Goal: Use online tool/utility: Use online tool/utility

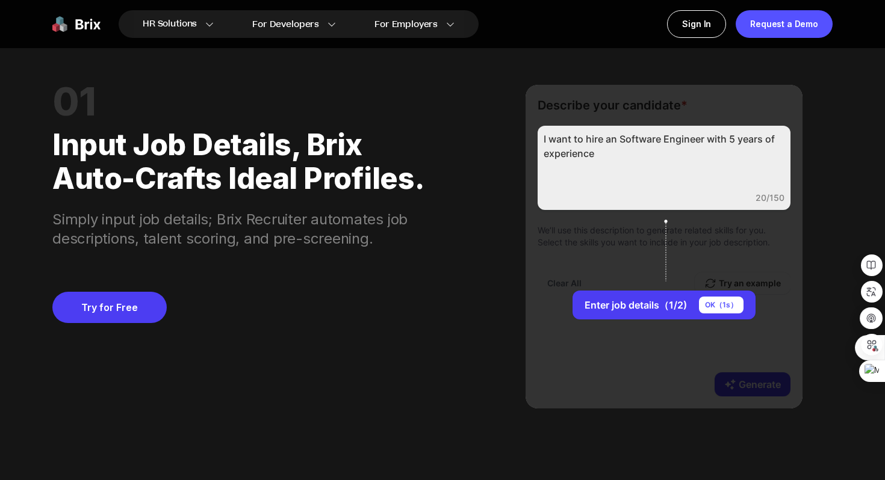
scroll to position [1002, 0]
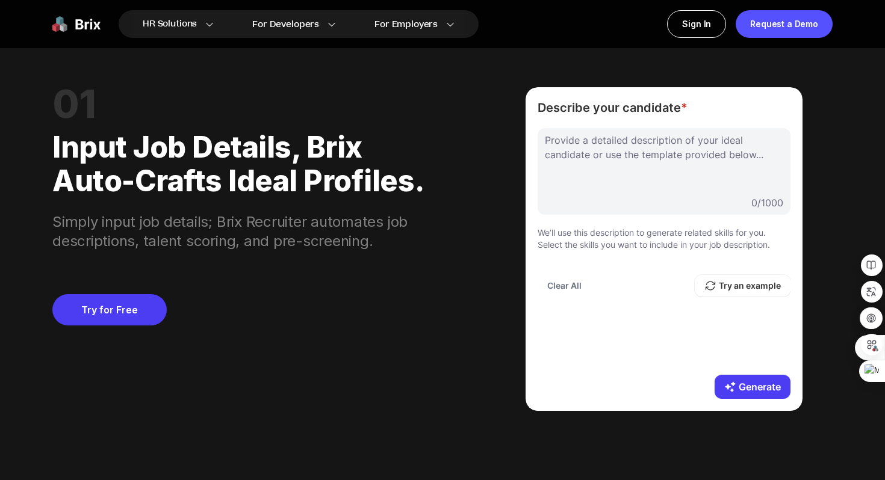
click at [589, 156] on div at bounding box center [664, 163] width 238 height 60
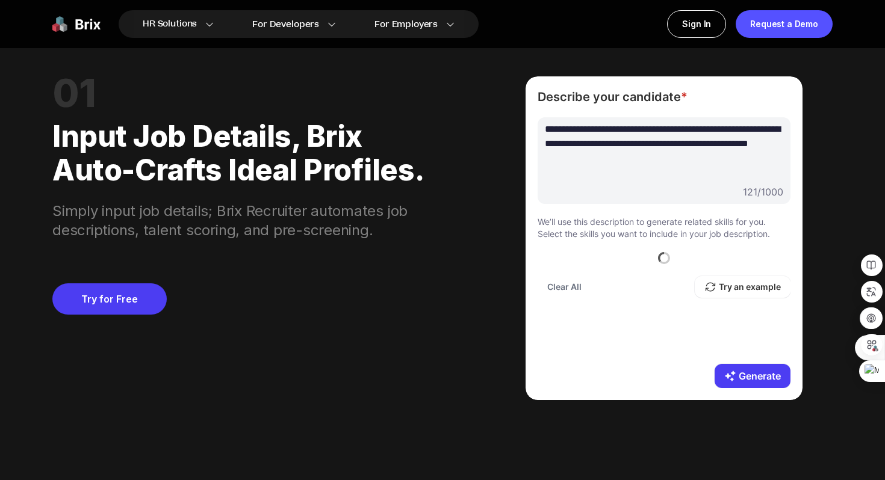
scroll to position [0, 0]
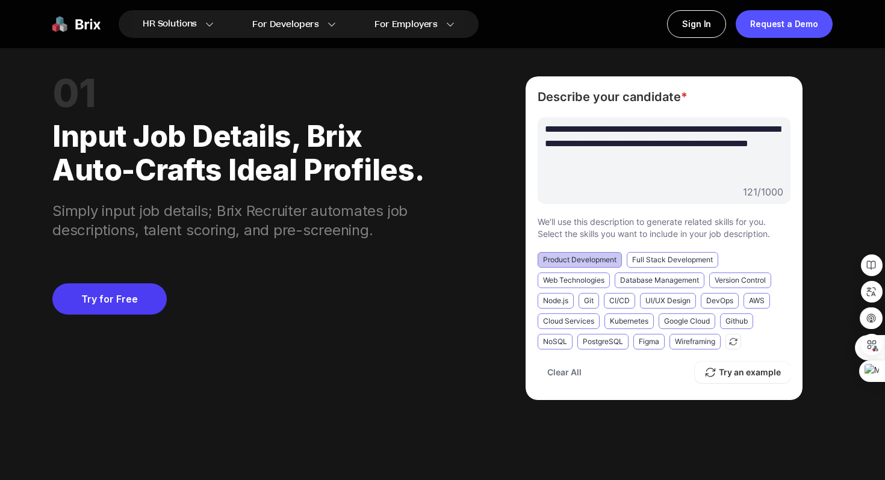
click at [606, 259] on div "Product Development" at bounding box center [580, 260] width 84 height 16
click at [656, 264] on div "Full Stack Development" at bounding box center [672, 260] width 91 height 16
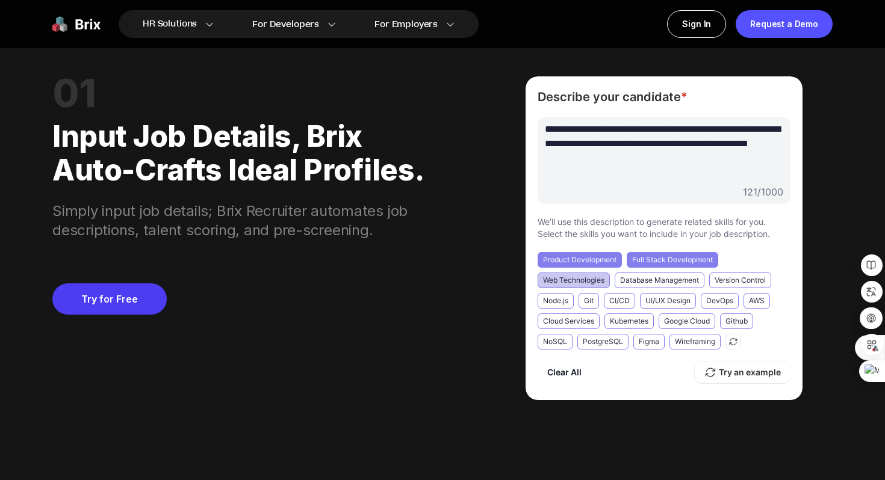
click at [574, 279] on div "Web Technologies" at bounding box center [574, 281] width 72 height 16
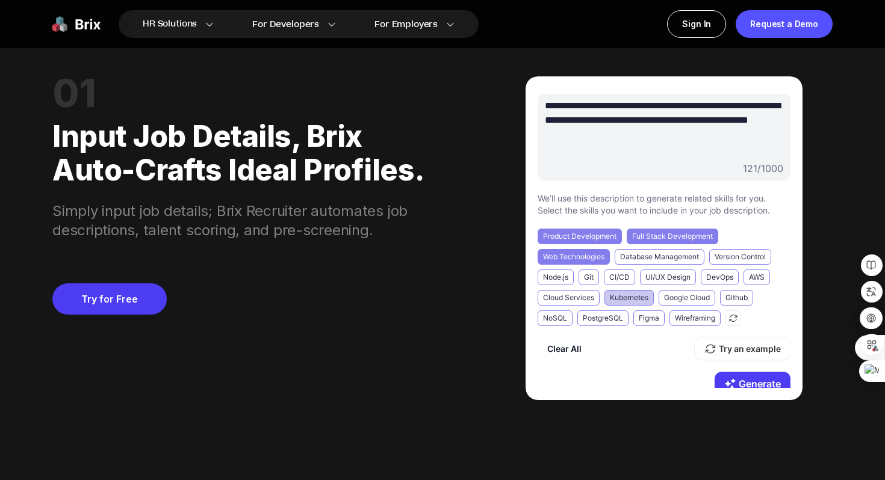
scroll to position [25, 0]
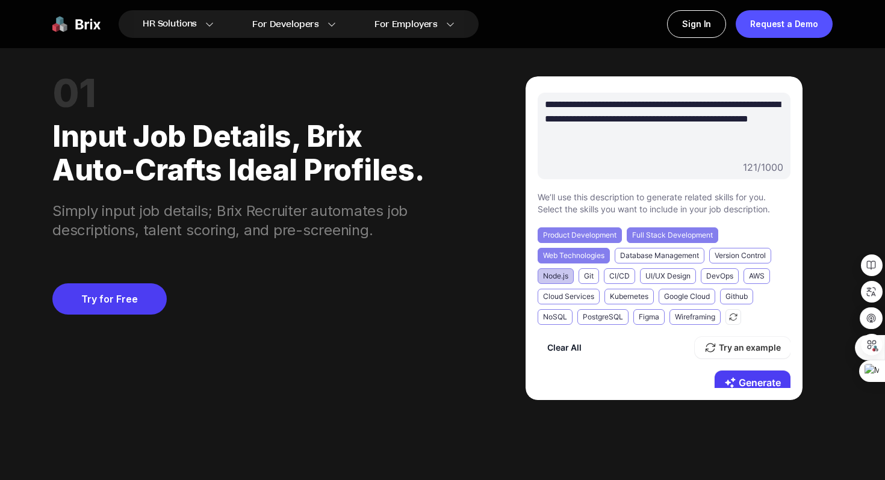
click at [562, 273] on div "Node.js" at bounding box center [556, 276] width 36 height 16
click at [687, 298] on div "Google Cloud" at bounding box center [687, 297] width 57 height 16
click at [737, 296] on div "Github" at bounding box center [736, 297] width 33 height 16
click at [647, 319] on div "Figma" at bounding box center [648, 317] width 31 height 16
click at [568, 315] on div "NoSQL" at bounding box center [555, 317] width 35 height 16
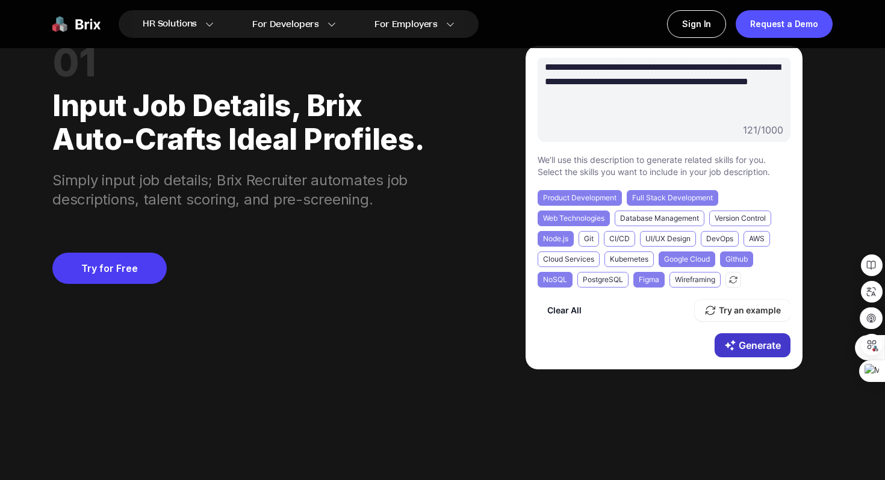
scroll to position [1051, 0]
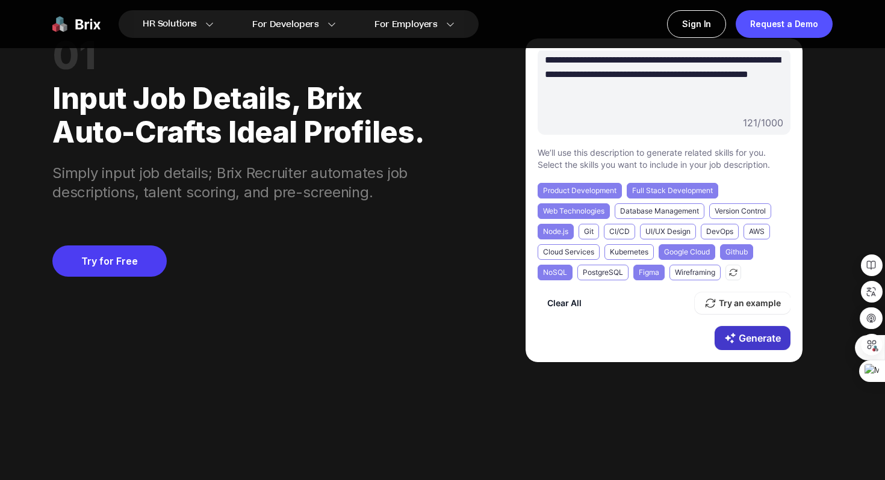
click at [732, 332] on button "Generate" at bounding box center [753, 338] width 76 height 24
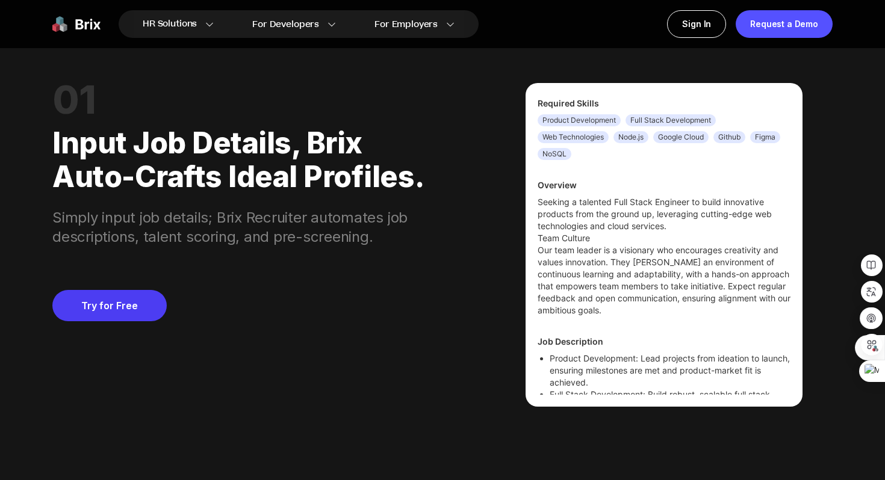
scroll to position [34, 0]
drag, startPoint x: 577, startPoint y: 203, endPoint x: 692, endPoint y: 207, distance: 115.1
click at [692, 207] on p "Seeking a talented Full Stack Engineer to build innovative products from the gr…" at bounding box center [664, 214] width 253 height 36
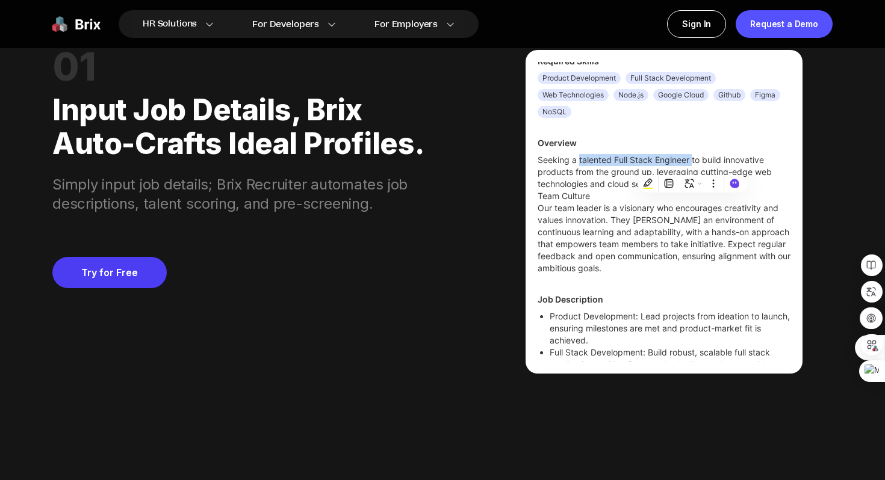
scroll to position [0, 0]
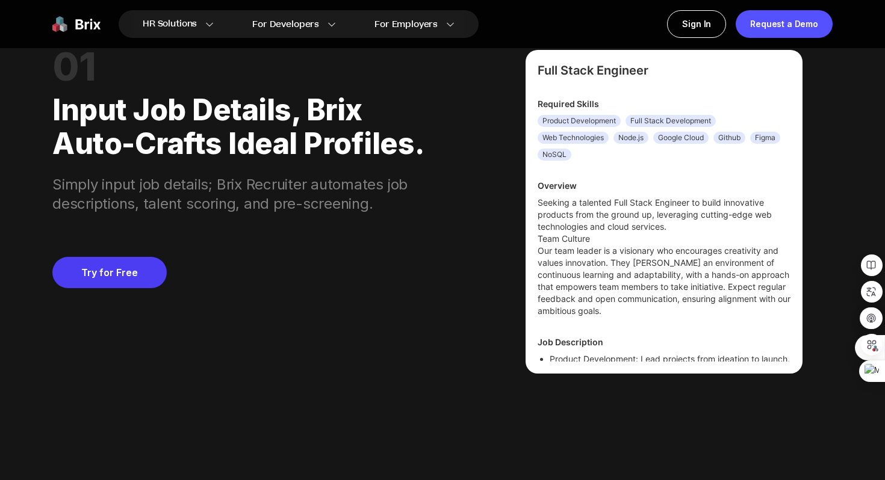
click at [633, 141] on div "Node.js" at bounding box center [630, 138] width 35 height 12
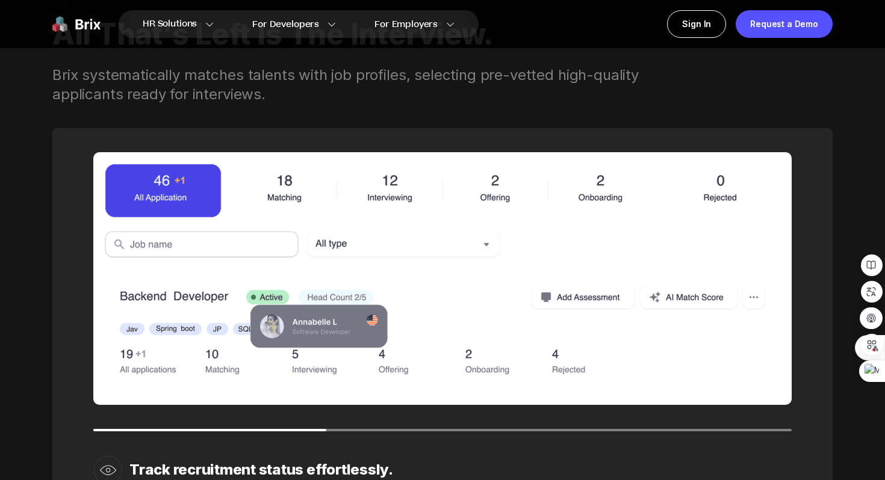
scroll to position [1650, 0]
